Goal: Task Accomplishment & Management: Use online tool/utility

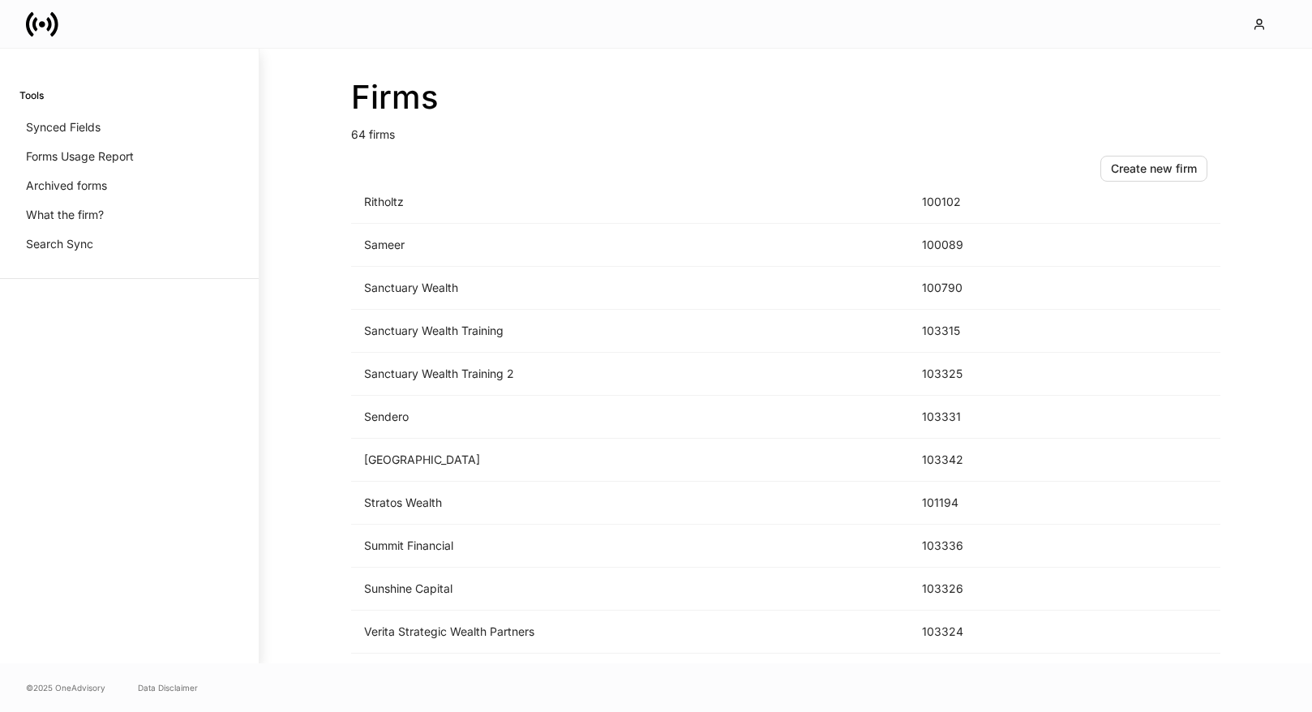
scroll to position [2356, 0]
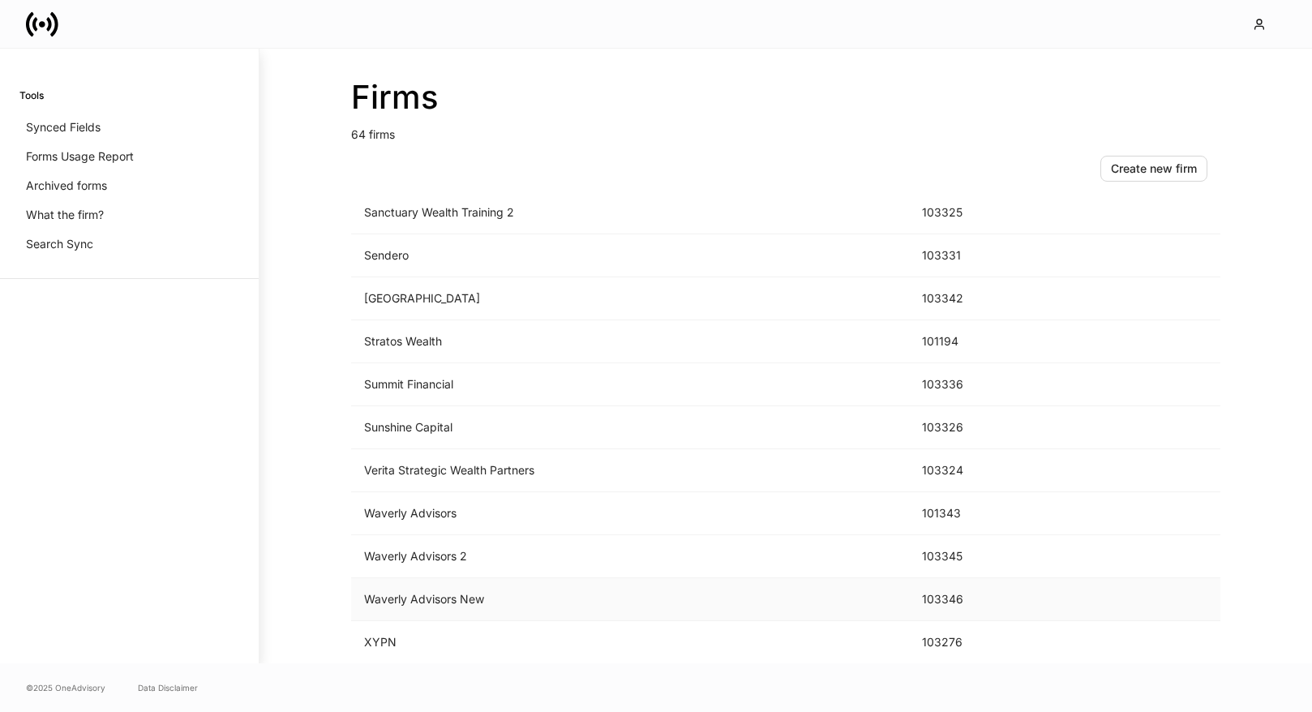
click at [603, 597] on td "Waverly Advisors New" at bounding box center [630, 599] width 558 height 43
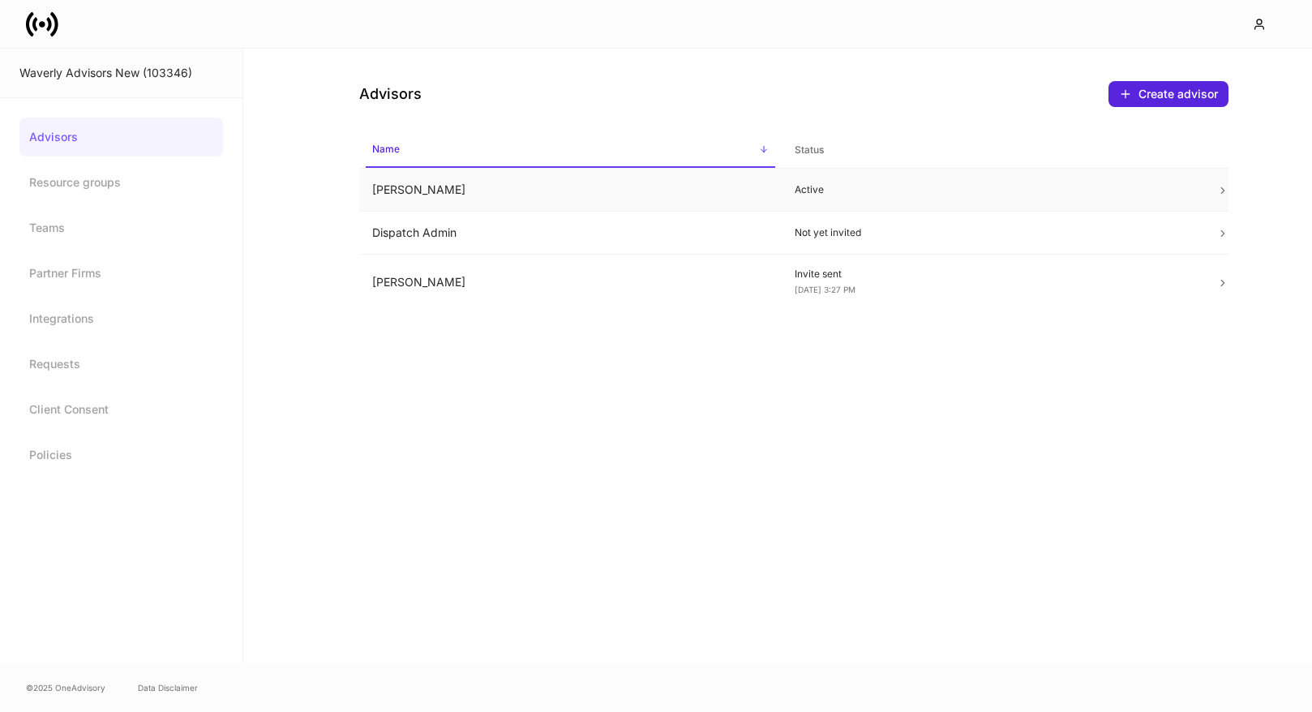
click at [729, 189] on td "[PERSON_NAME]" at bounding box center [570, 190] width 423 height 43
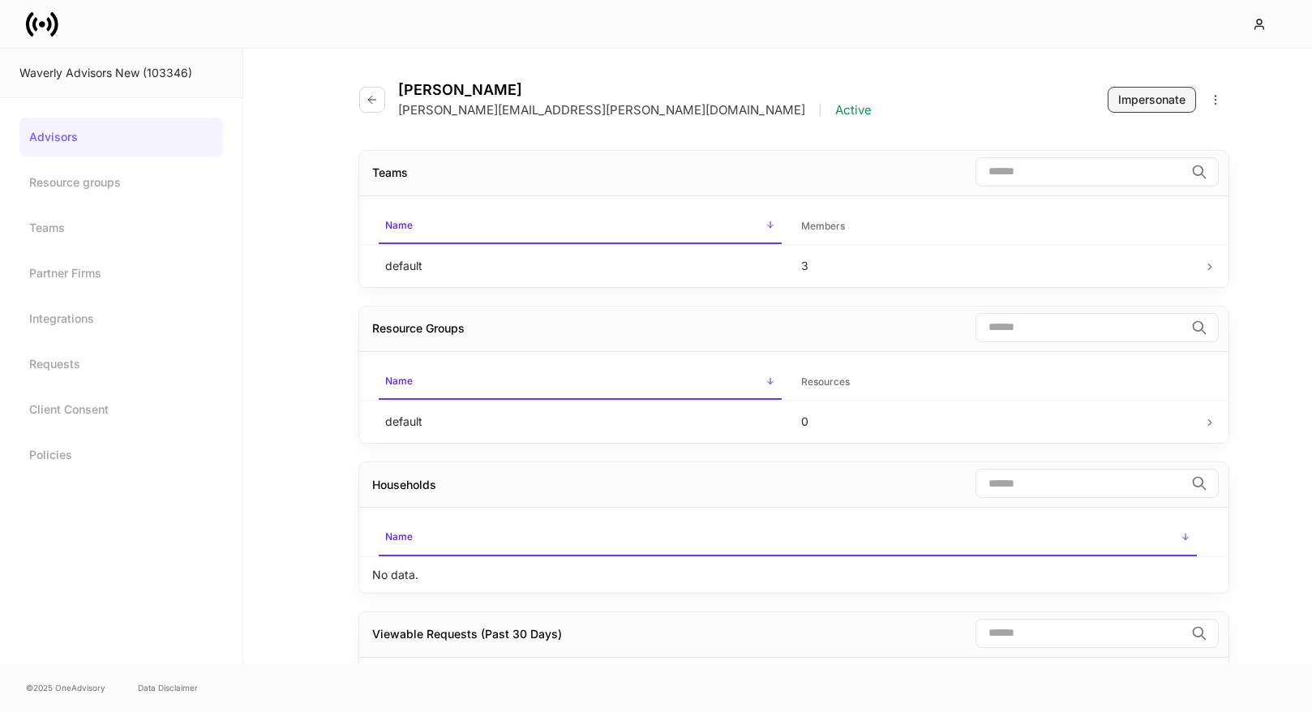
click at [1119, 98] on div "Impersonate" at bounding box center [1152, 100] width 67 height 16
